Goal: Information Seeking & Learning: Learn about a topic

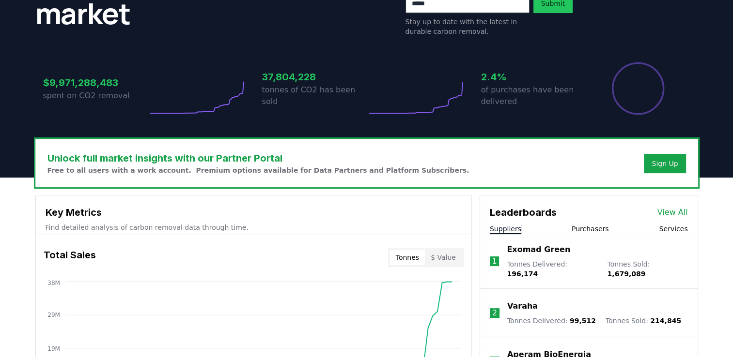
scroll to position [291, 0]
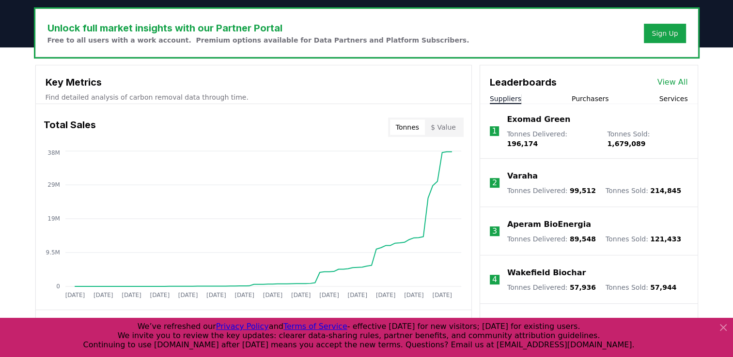
click at [548, 119] on p "Exomad Green" at bounding box center [538, 120] width 63 height 12
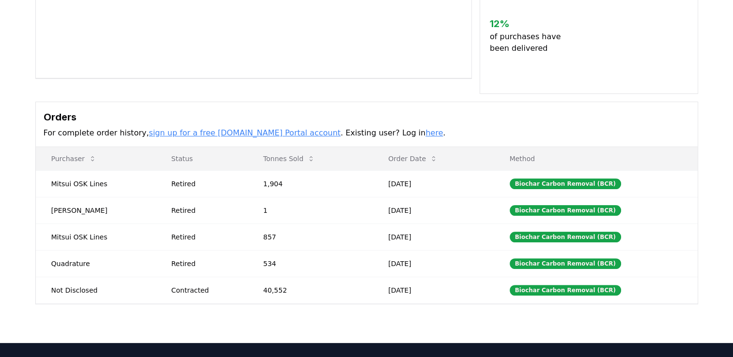
scroll to position [291, 0]
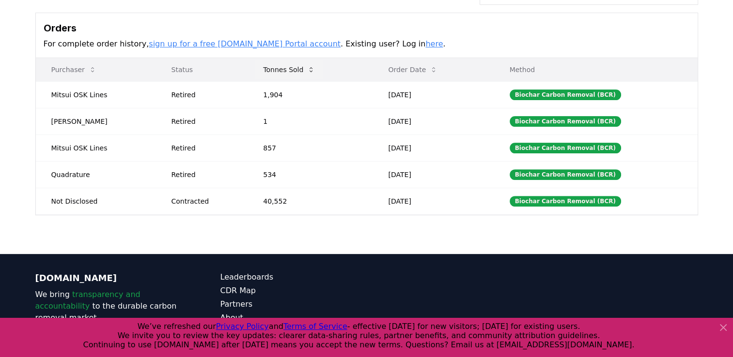
click at [287, 69] on button "Tonnes Sold" at bounding box center [288, 69] width 67 height 19
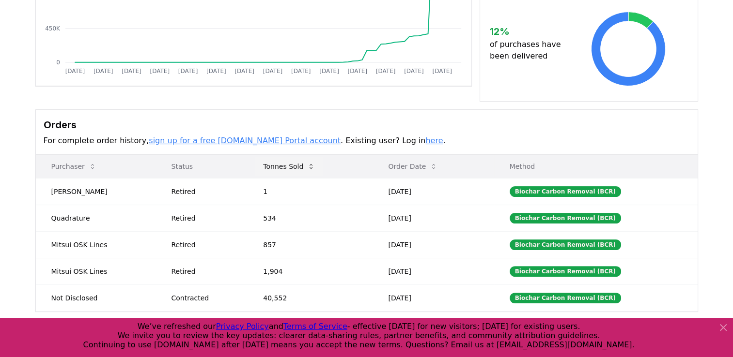
click at [278, 169] on button "Tonnes Sold" at bounding box center [288, 166] width 67 height 19
drag, startPoint x: 262, startPoint y: 189, endPoint x: 291, endPoint y: 189, distance: 29.1
click at [291, 189] on td "40,552" at bounding box center [310, 191] width 125 height 27
drag, startPoint x: 291, startPoint y: 189, endPoint x: 289, endPoint y: 201, distance: 11.7
click at [289, 201] on td "40,552" at bounding box center [310, 191] width 125 height 27
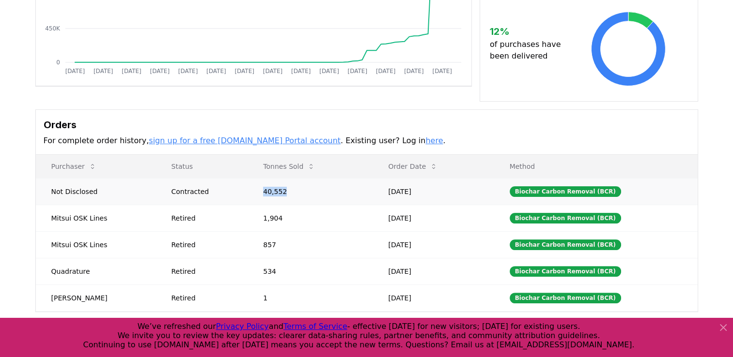
click at [290, 193] on td "40,552" at bounding box center [310, 191] width 125 height 27
drag, startPoint x: 56, startPoint y: 190, endPoint x: 116, endPoint y: 190, distance: 60.1
click at [116, 190] on td "Not Disclosed" at bounding box center [96, 191] width 120 height 27
drag, startPoint x: 116, startPoint y: 190, endPoint x: 231, endPoint y: 195, distance: 114.4
click at [231, 195] on div "Contracted" at bounding box center [205, 192] width 69 height 10
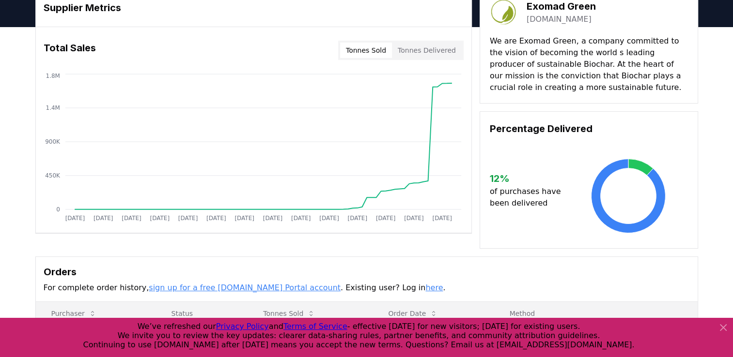
scroll to position [0, 0]
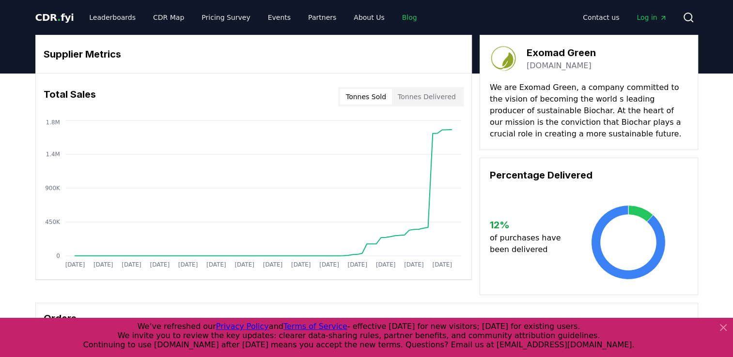
drag, startPoint x: 388, startPoint y: 17, endPoint x: 382, endPoint y: 26, distance: 10.5
click at [394, 17] on link "Blog" at bounding box center [409, 17] width 31 height 17
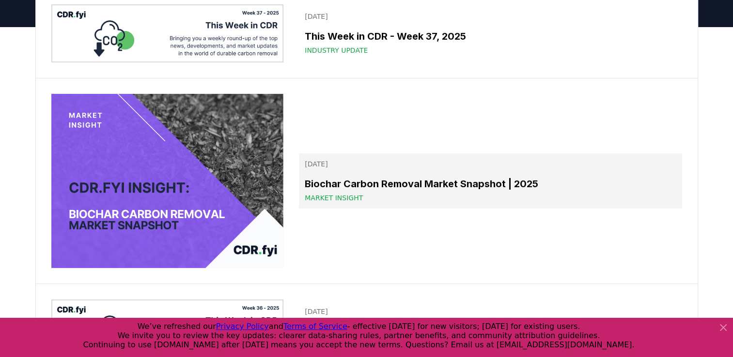
scroll to position [97, 0]
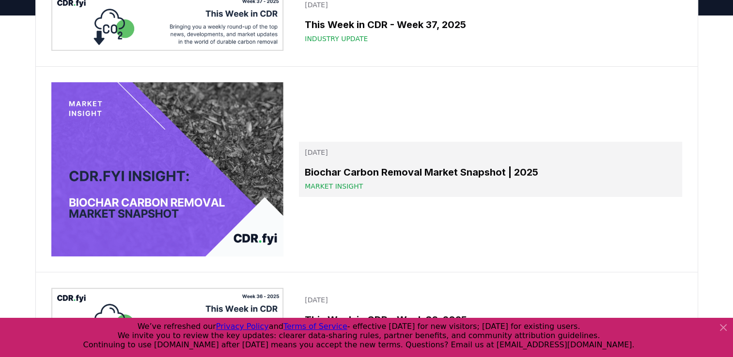
click at [321, 179] on div "Biochar Carbon Removal Market Snapshot | 2025 Market Insight" at bounding box center [490, 178] width 371 height 26
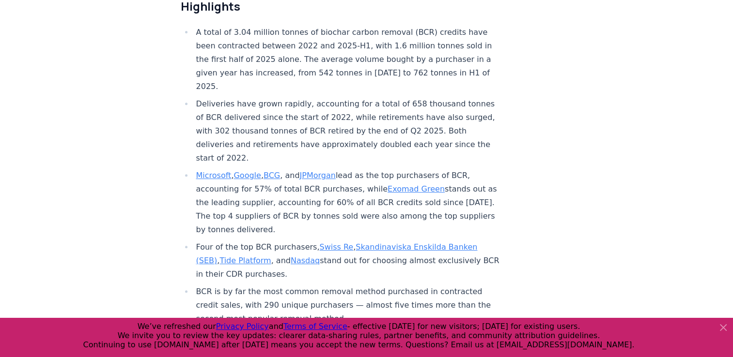
scroll to position [355, 0]
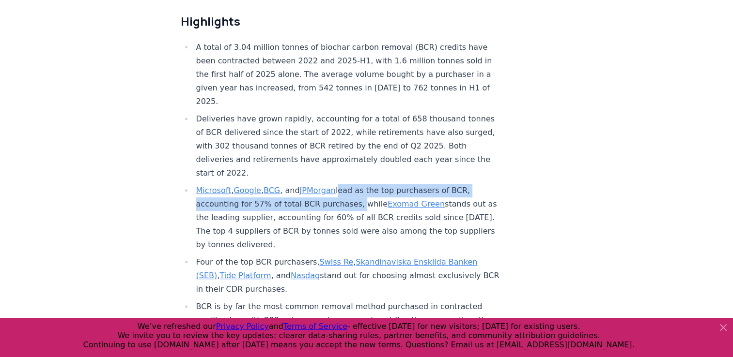
drag, startPoint x: 347, startPoint y: 175, endPoint x: 338, endPoint y: 161, distance: 16.1
click at [338, 184] on li "Microsoft , Google , BCG , and JPMorgan lead as the top purchasers of BCR, acco…" at bounding box center [347, 218] width 308 height 68
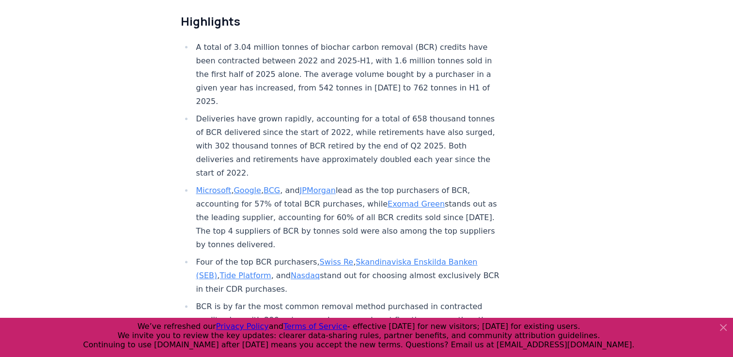
click at [725, 328] on icon at bounding box center [723, 328] width 12 height 12
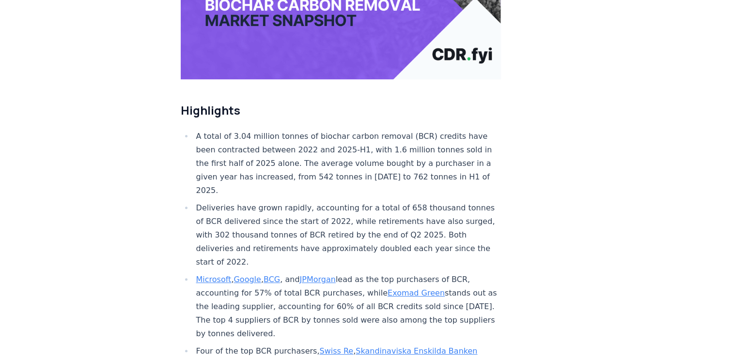
scroll to position [265, 0]
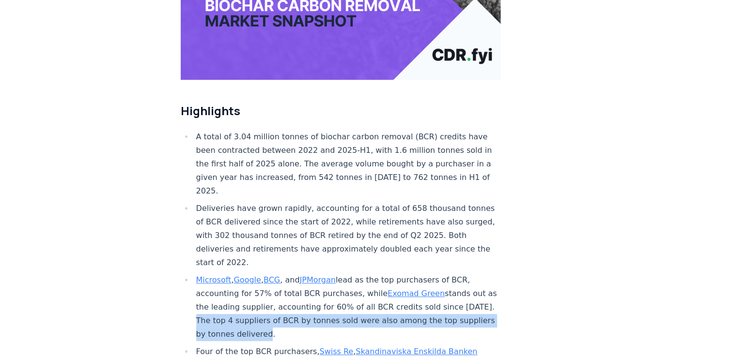
drag, startPoint x: 237, startPoint y: 290, endPoint x: 325, endPoint y: 304, distance: 89.3
click at [325, 304] on li "Microsoft , Google , BCG , and JPMorgan lead as the top purchasers of BCR, acco…" at bounding box center [347, 308] width 308 height 68
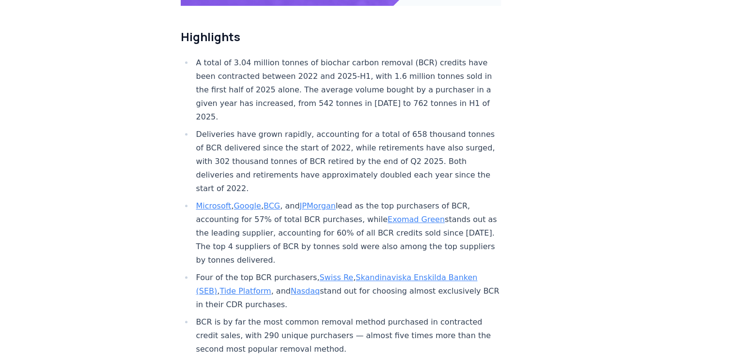
scroll to position [339, 0]
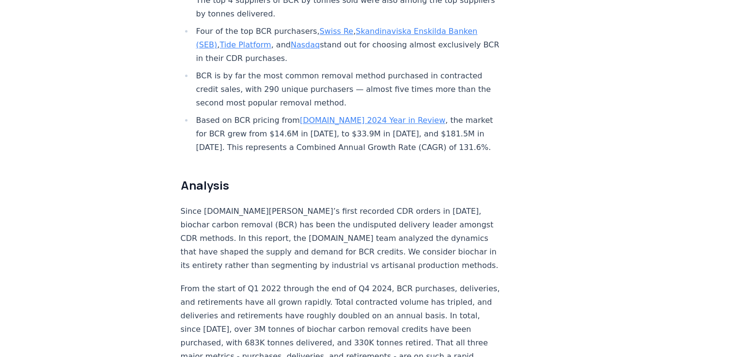
scroll to position [587, 0]
